Goal: Connect with others: Connect with others

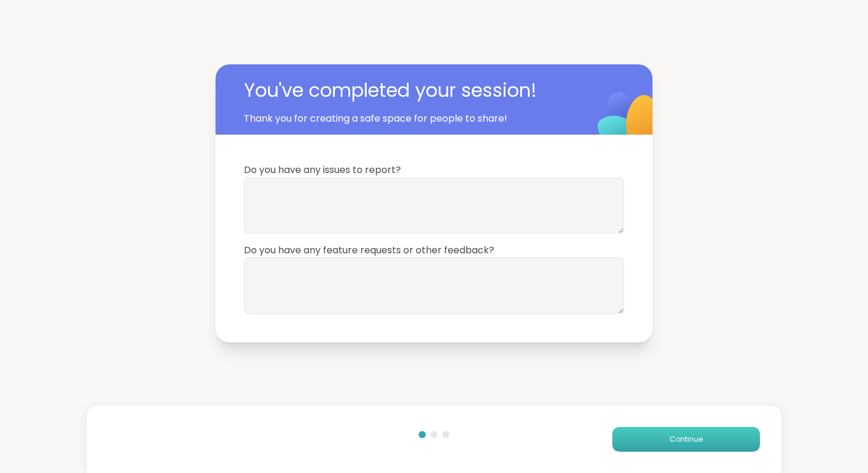
drag, startPoint x: 639, startPoint y: 435, endPoint x: 642, endPoint y: 441, distance: 6.4
click at [643, 447] on button "Continue" at bounding box center [686, 439] width 148 height 25
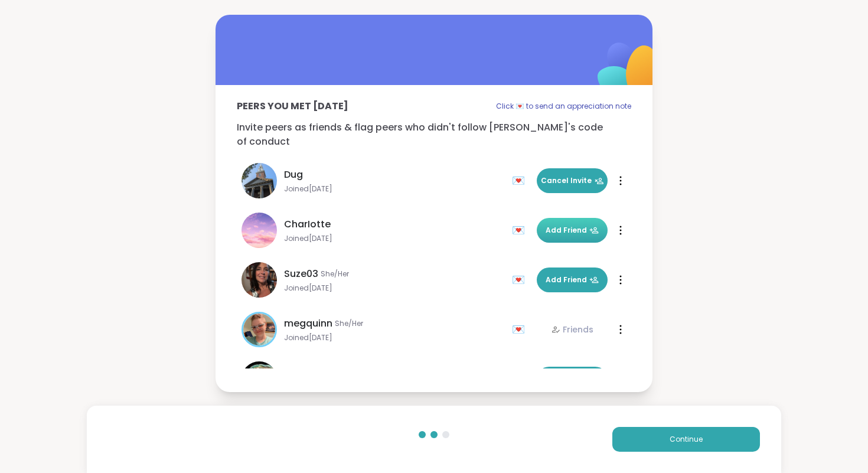
click at [581, 225] on span "Add Friend" at bounding box center [571, 230] width 53 height 11
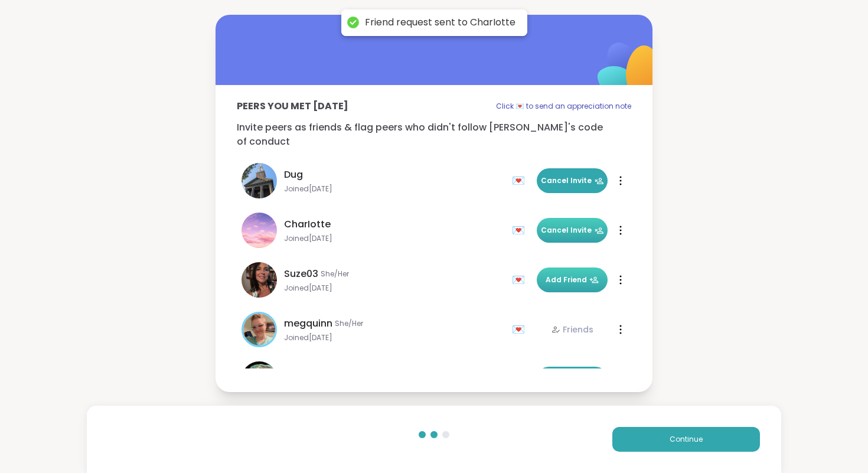
click at [577, 267] on button "Add Friend" at bounding box center [572, 279] width 71 height 25
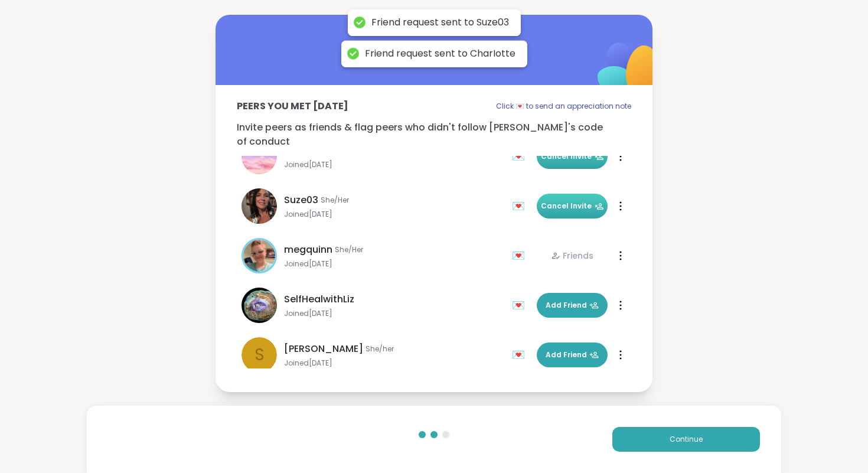
scroll to position [77, 0]
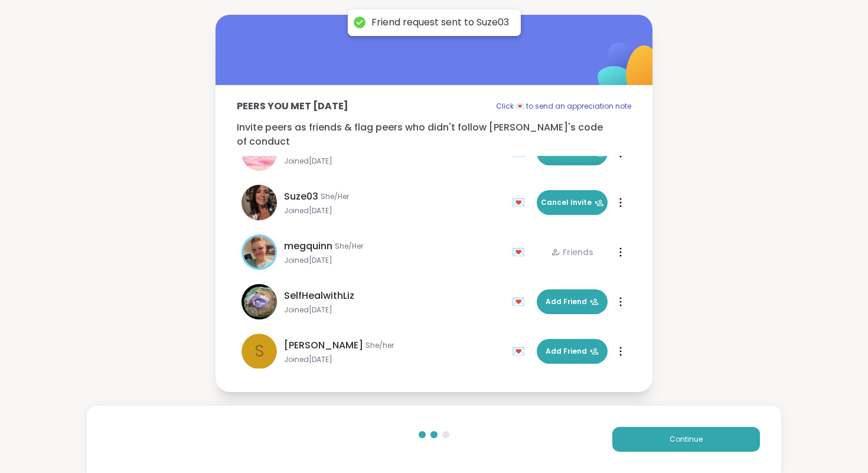
click at [574, 279] on div "SelfHealwithLiz Joined Sep 2025 💌 Add Friend 💌 Add Friend" at bounding box center [434, 302] width 394 height 50
click at [572, 296] on span "Add Friend" at bounding box center [571, 301] width 53 height 11
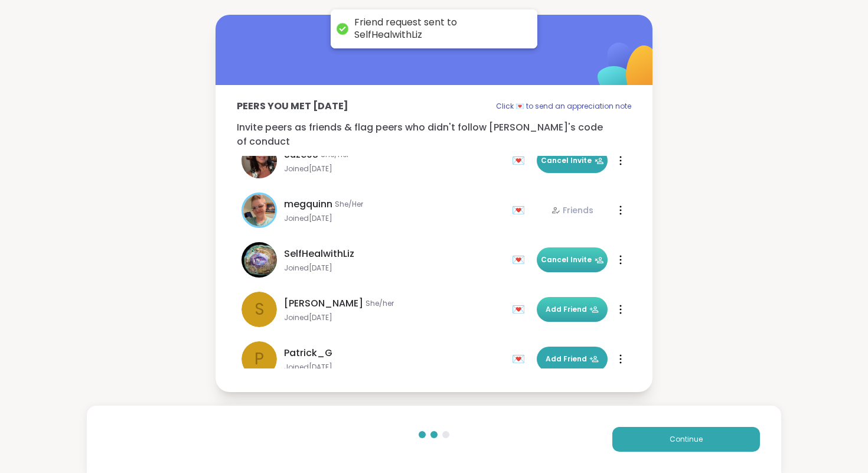
click at [571, 297] on button "Add Friend" at bounding box center [572, 309] width 71 height 25
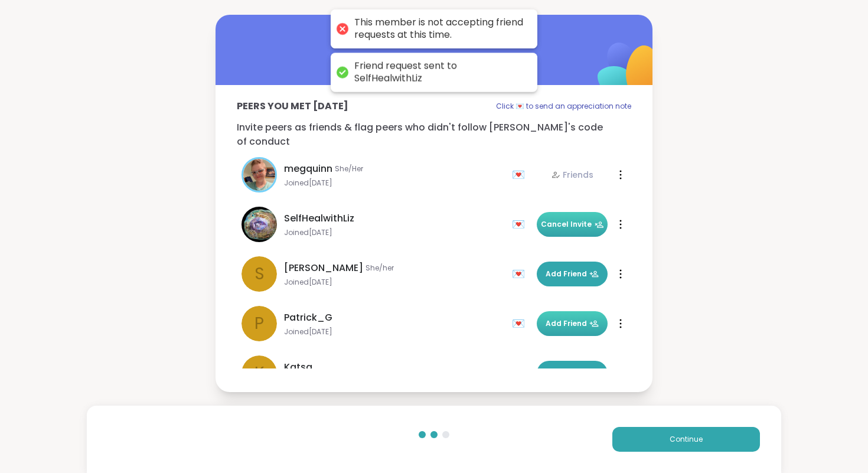
click at [571, 318] on span "Add Friend" at bounding box center [571, 323] width 53 height 11
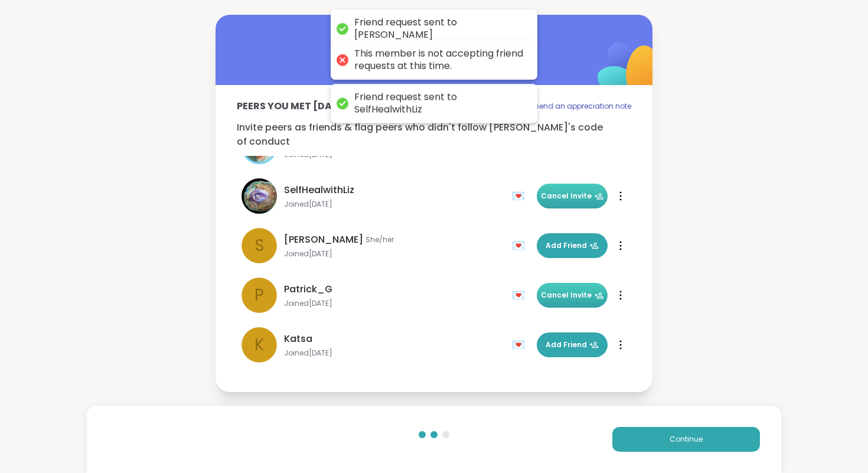
scroll to position [184, 0]
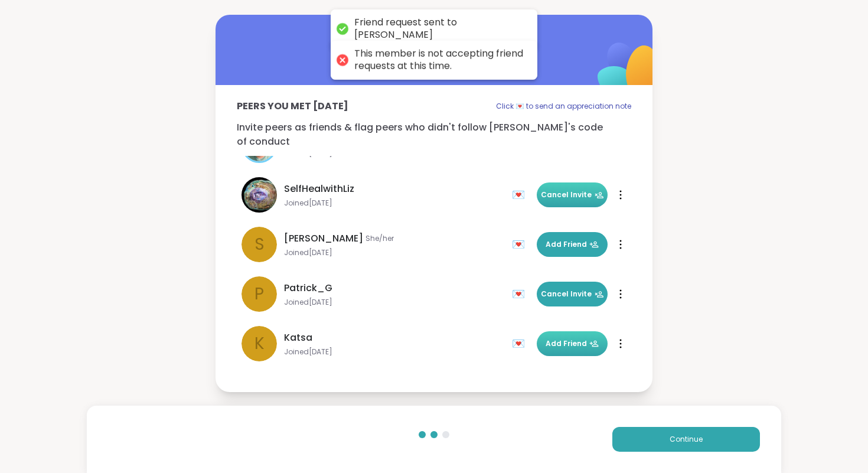
click at [573, 338] on span "Add Friend" at bounding box center [571, 343] width 53 height 11
click at [674, 437] on span "Continue" at bounding box center [685, 439] width 33 height 11
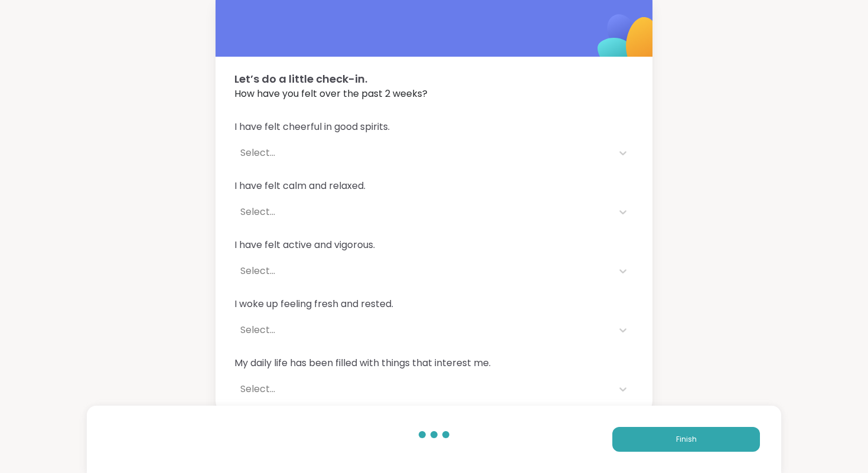
scroll to position [22, 0]
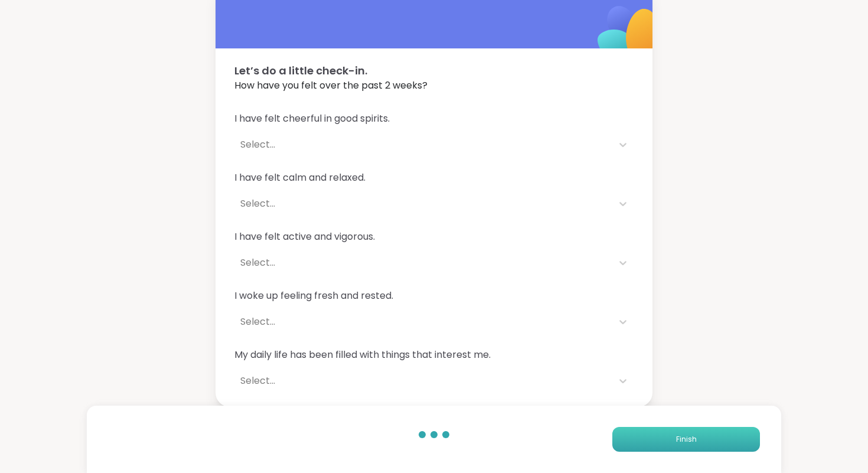
click at [715, 430] on button "Finish" at bounding box center [686, 439] width 148 height 25
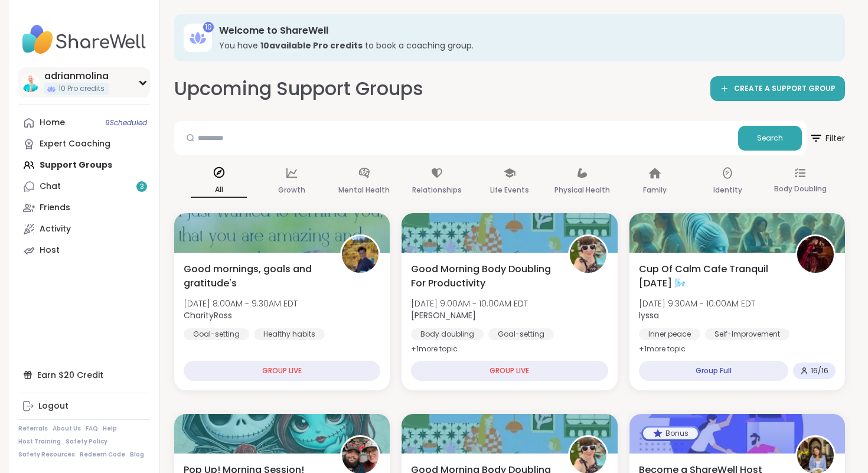
click at [76, 74] on div "adrianmolina" at bounding box center [76, 76] width 64 height 13
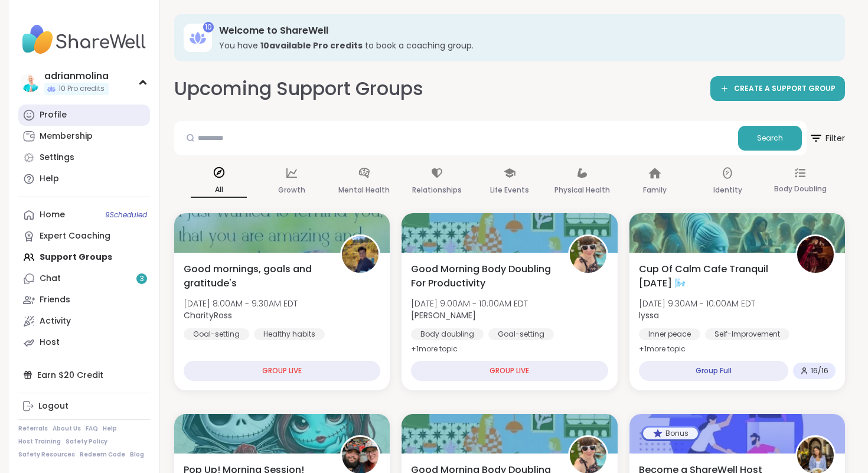
click at [67, 110] on link "Profile" at bounding box center [84, 114] width 132 height 21
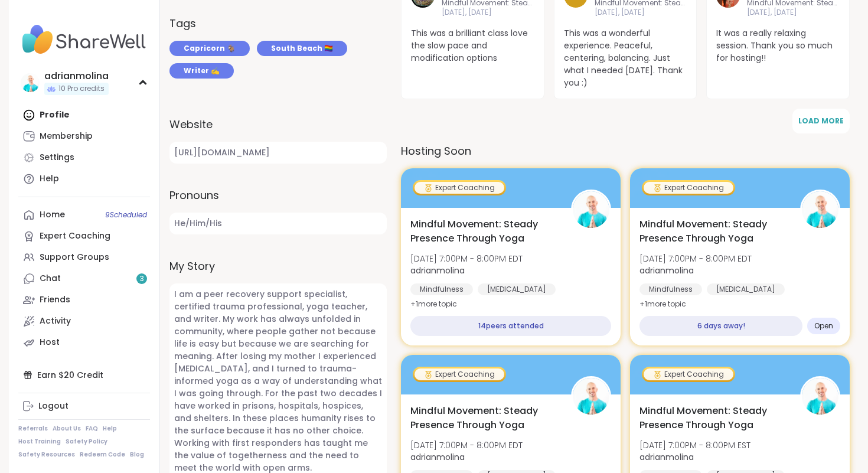
scroll to position [439, 0]
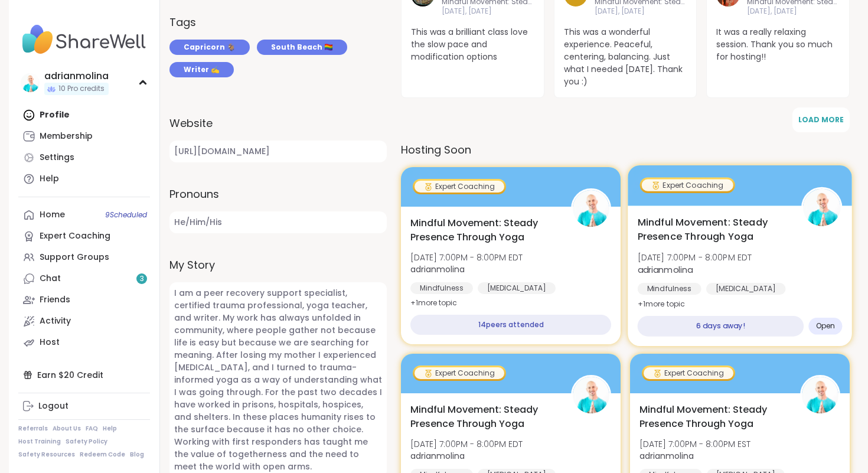
click at [686, 232] on span "Mindful Movement: Steady Presence Through Yoga" at bounding box center [712, 229] width 151 height 29
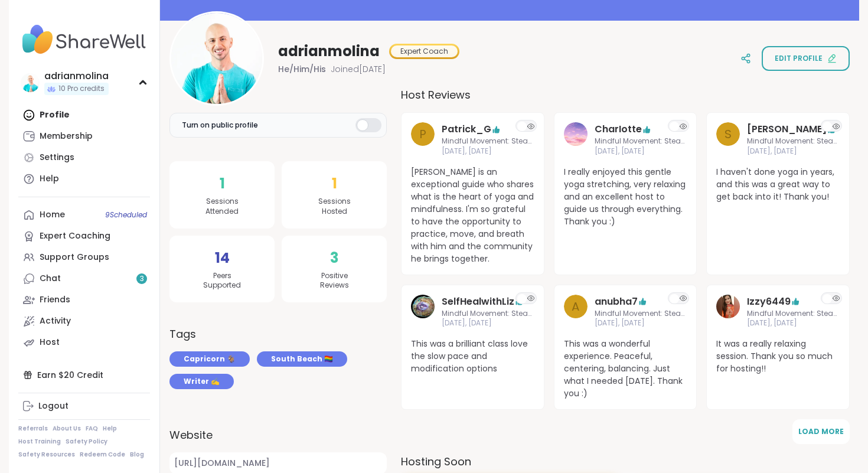
scroll to position [126, 0]
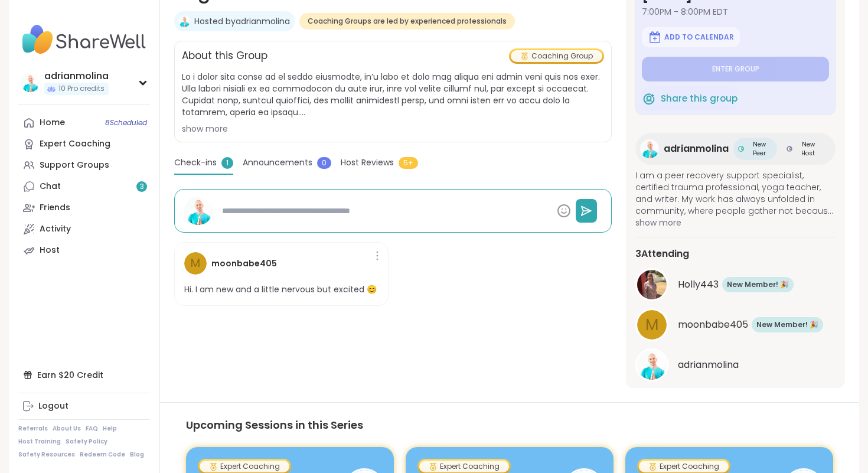
scroll to position [228, 0]
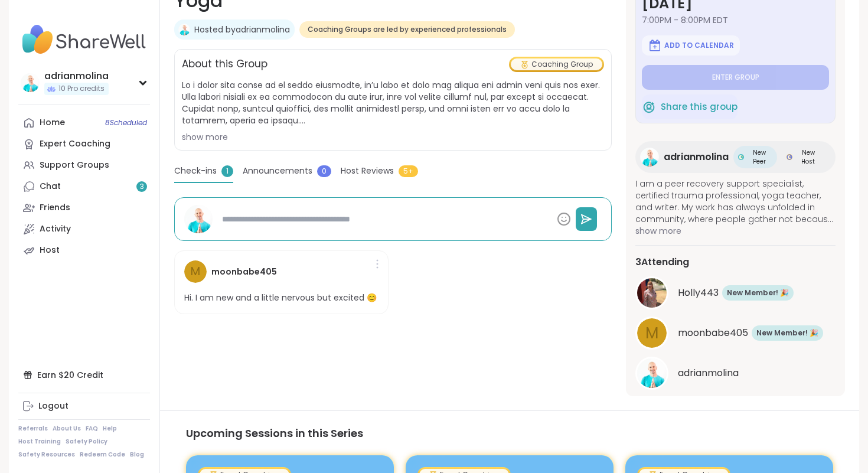
click at [374, 266] on div at bounding box center [377, 263] width 12 height 19
click at [423, 310] on div "m moonbabe405 Hi. I am new and a little nervous but excited 😊" at bounding box center [392, 282] width 437 height 83
click at [316, 291] on div "m moonbabe405 Hi. I am new and a little nervous but excited 😊" at bounding box center [281, 282] width 214 height 64
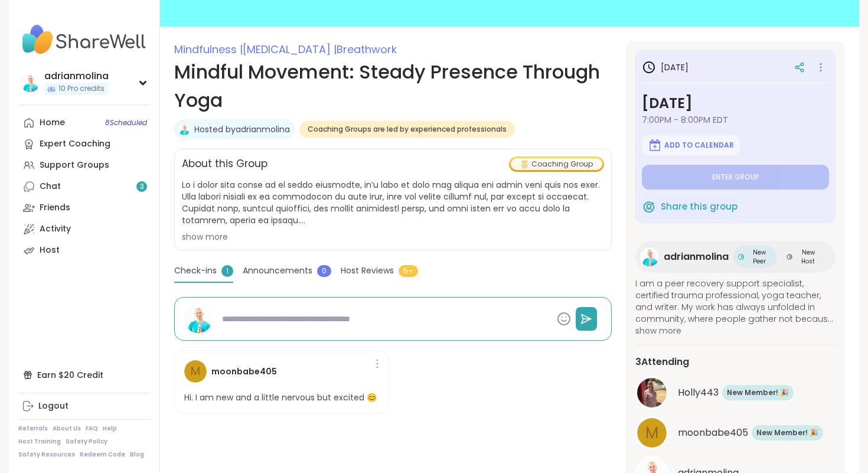
scroll to position [0, 0]
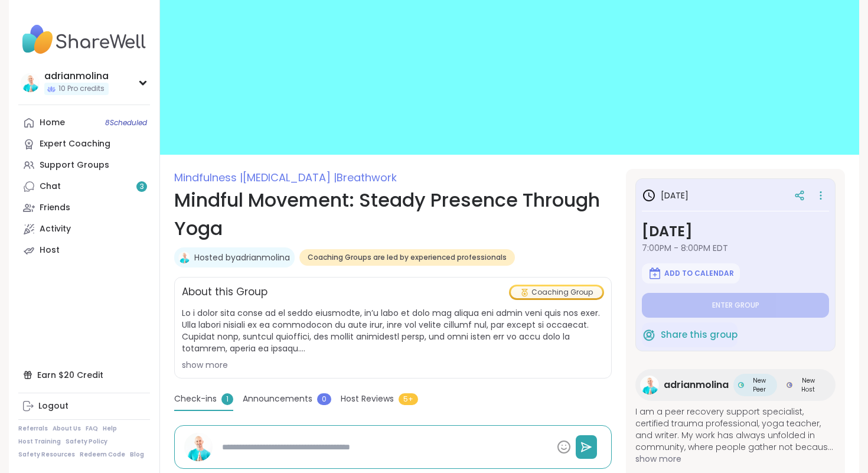
type textarea "*"
